Goal: Navigation & Orientation: Find specific page/section

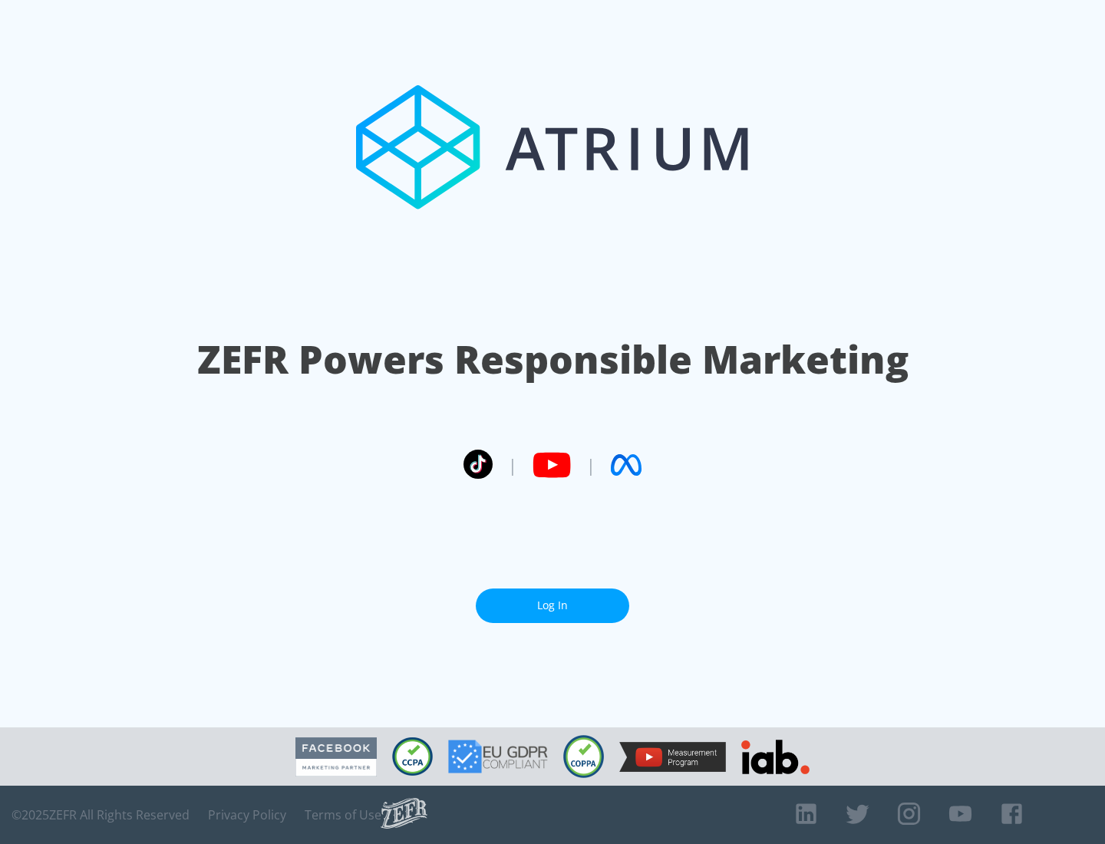
click at [552, 599] on link "Log In" at bounding box center [552, 605] width 153 height 35
